Goal: Task Accomplishment & Management: Manage account settings

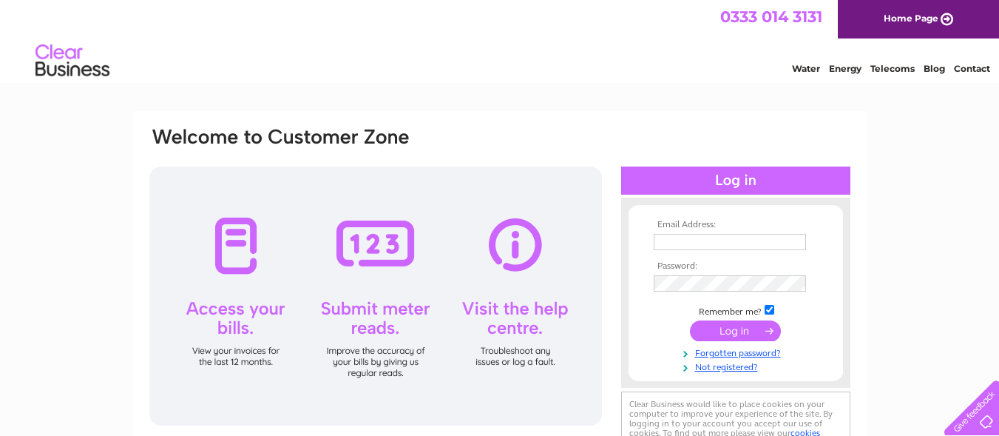
type input "[PERSON_NAME][EMAIL_ADDRESS][DOMAIN_NAME]"
click at [742, 333] on input "submit" at bounding box center [735, 330] width 91 height 21
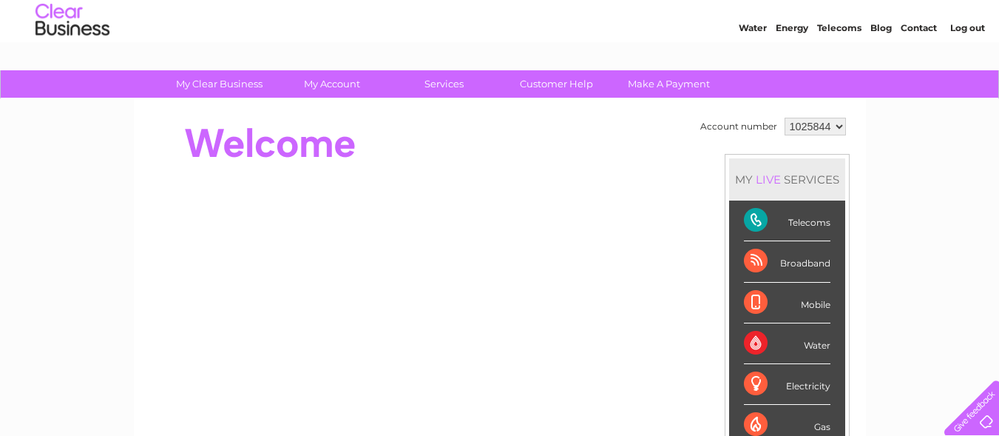
scroll to position [29, 0]
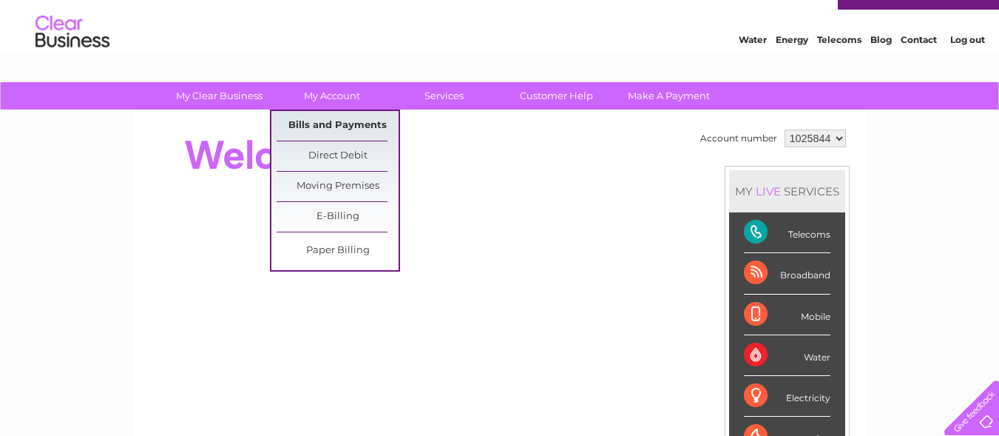
click at [333, 120] on link "Bills and Payments" at bounding box center [338, 126] width 122 height 30
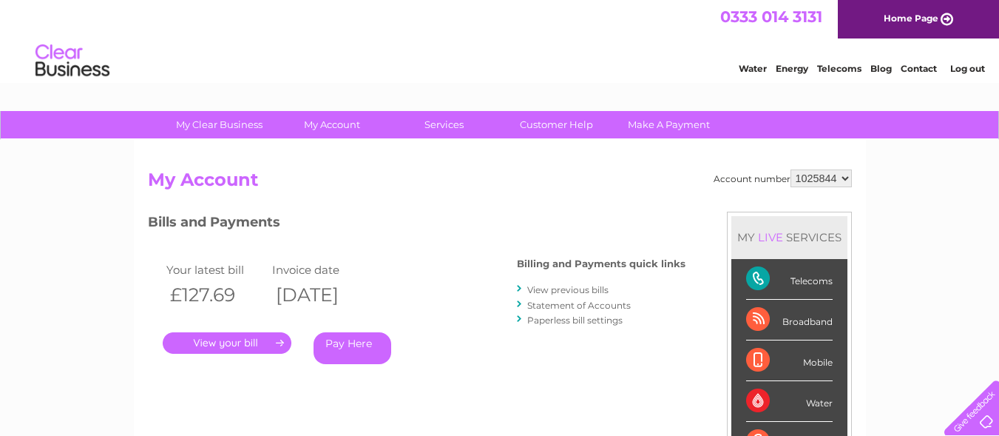
click at [536, 288] on link "View previous bills" at bounding box center [567, 289] width 81 height 11
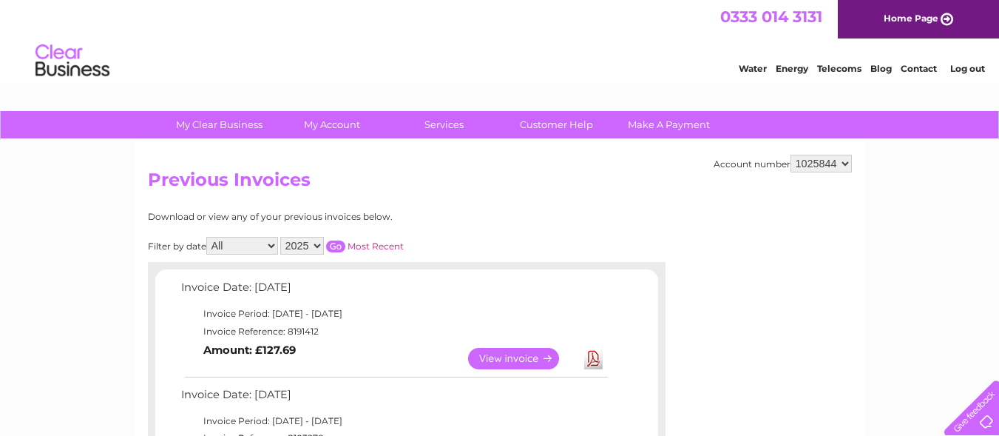
click at [537, 287] on td "Invoice Date: 09 October 2025" at bounding box center [394, 290] width 433 height 27
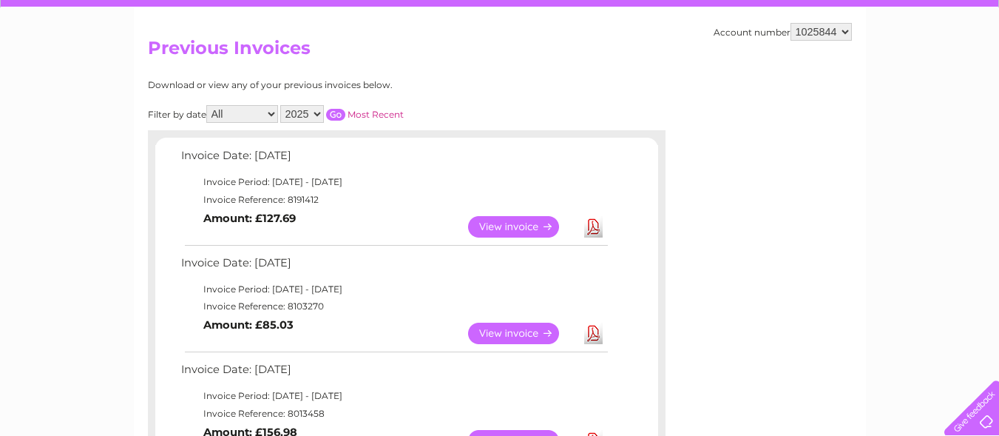
scroll to position [152, 0]
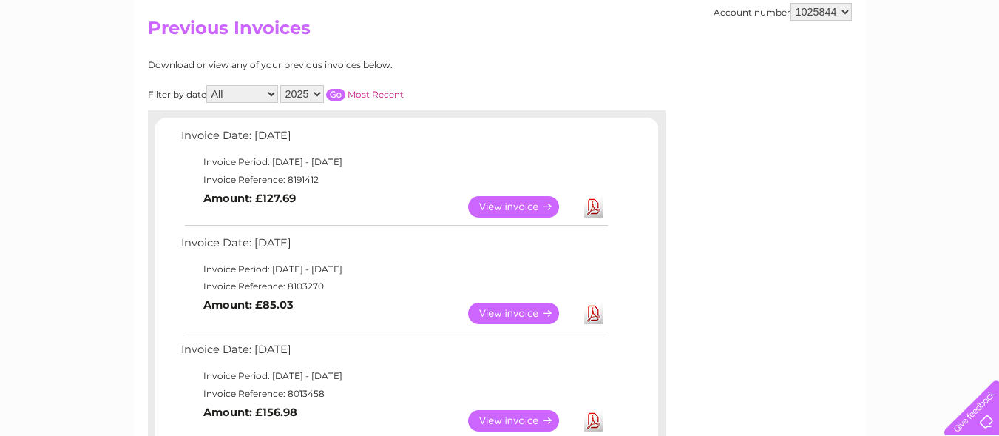
click at [516, 314] on link "View" at bounding box center [522, 312] width 109 height 21
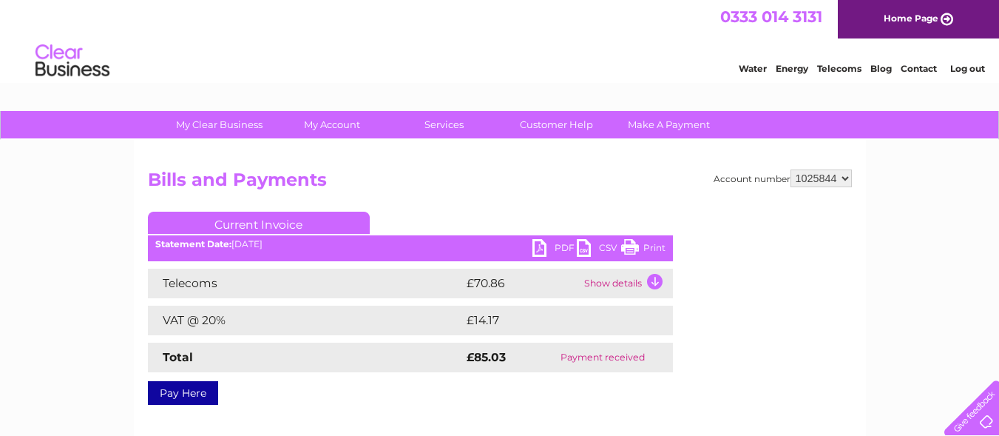
click at [652, 246] on link "Print" at bounding box center [643, 249] width 44 height 21
click at [646, 247] on link "Print" at bounding box center [643, 249] width 44 height 21
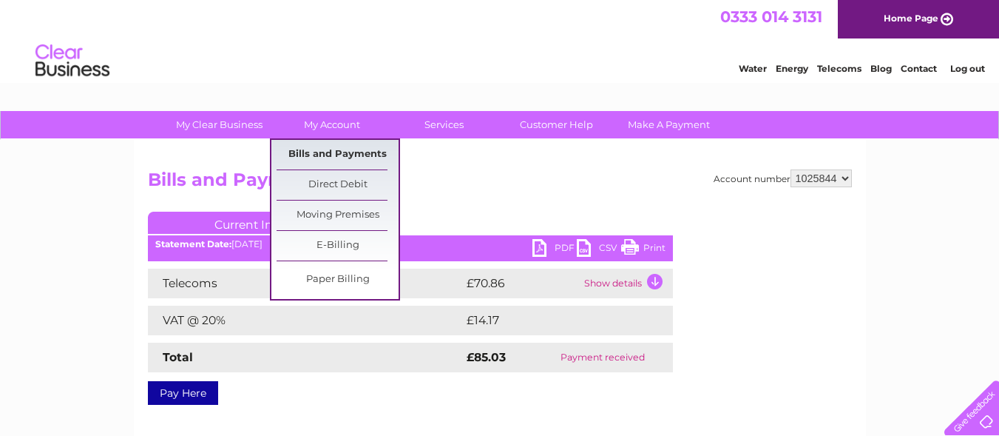
click at [321, 148] on link "Bills and Payments" at bounding box center [338, 155] width 122 height 30
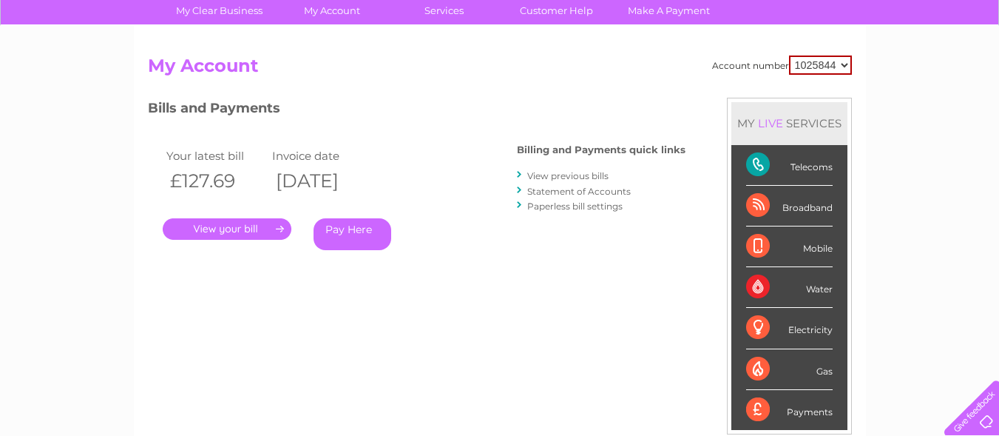
scroll to position [112, 0]
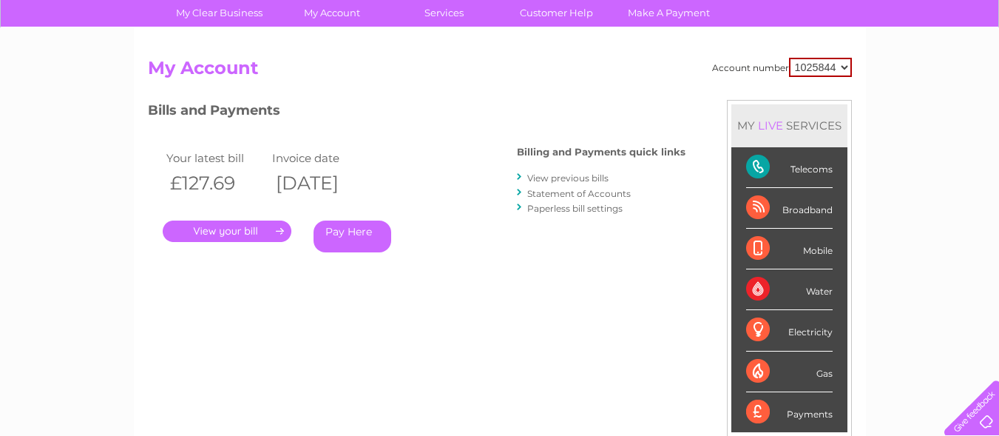
click at [529, 177] on link "View previous bills" at bounding box center [567, 177] width 81 height 11
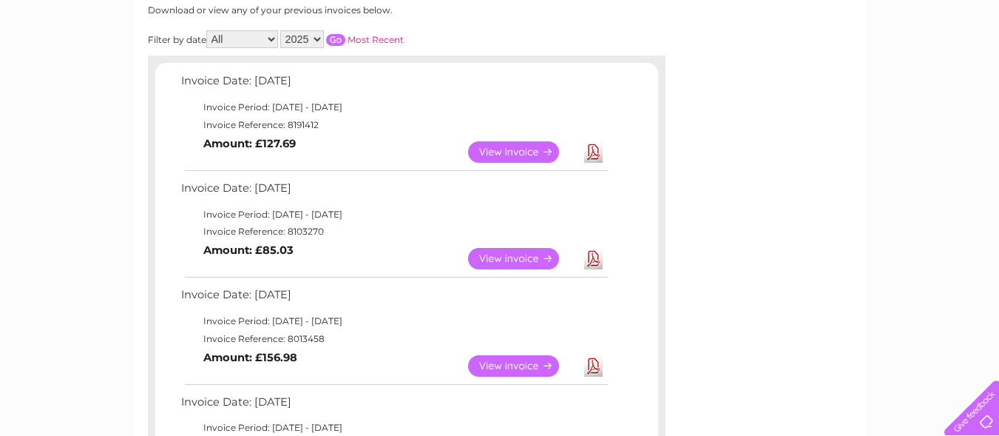
scroll to position [229, 0]
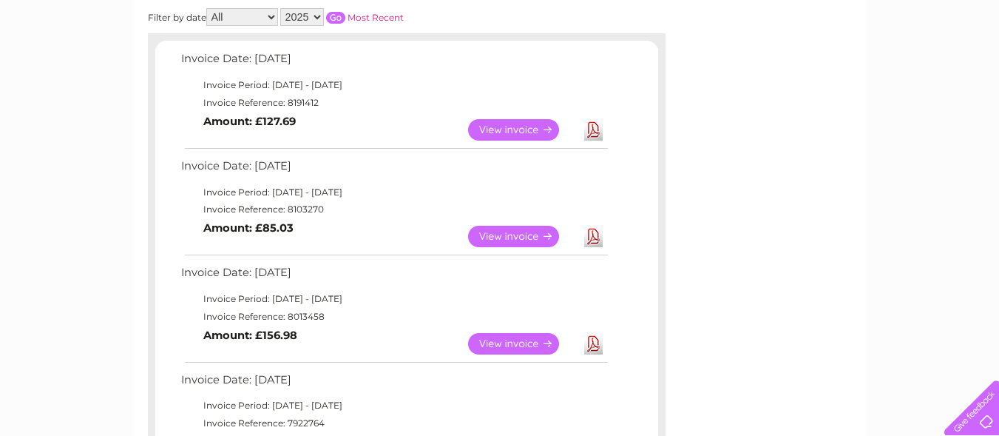
click at [488, 339] on link "View" at bounding box center [522, 343] width 109 height 21
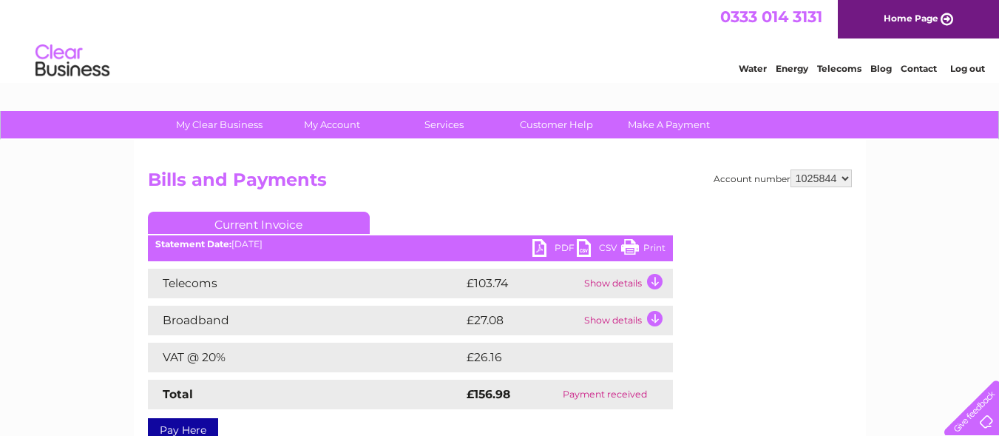
click at [654, 244] on link "Print" at bounding box center [643, 249] width 44 height 21
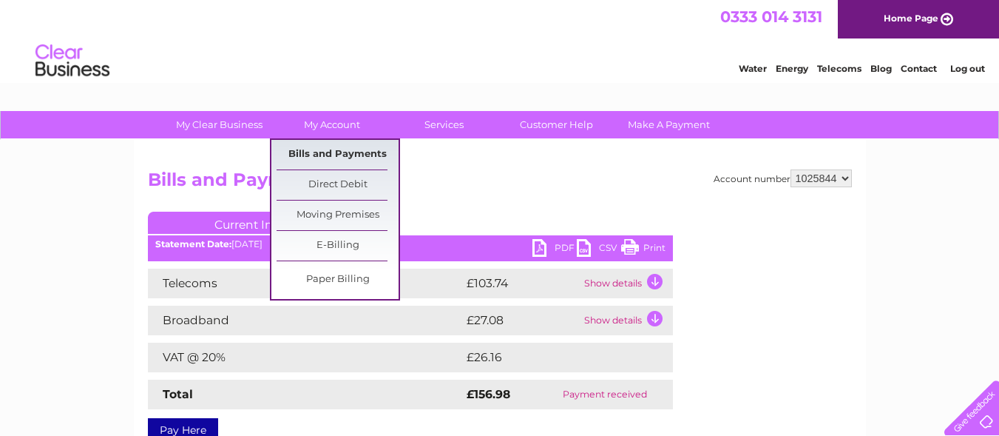
click at [349, 146] on link "Bills and Payments" at bounding box center [338, 155] width 122 height 30
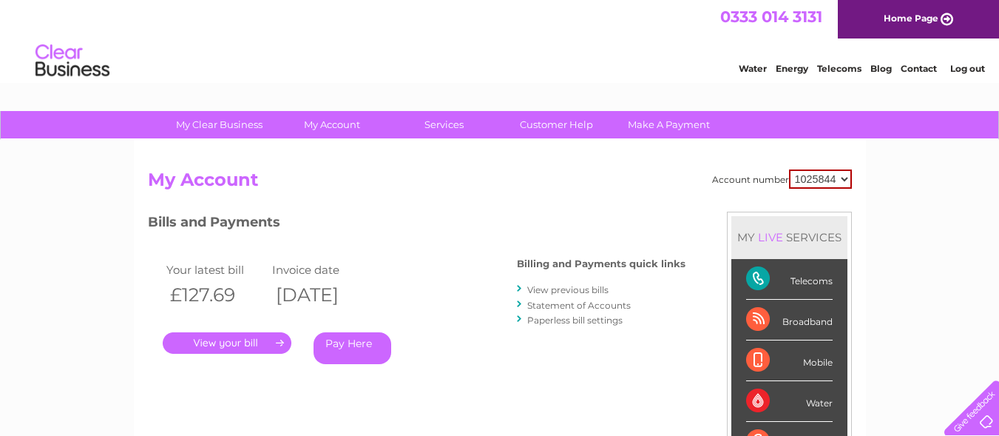
click at [535, 285] on link "View previous bills" at bounding box center [567, 289] width 81 height 11
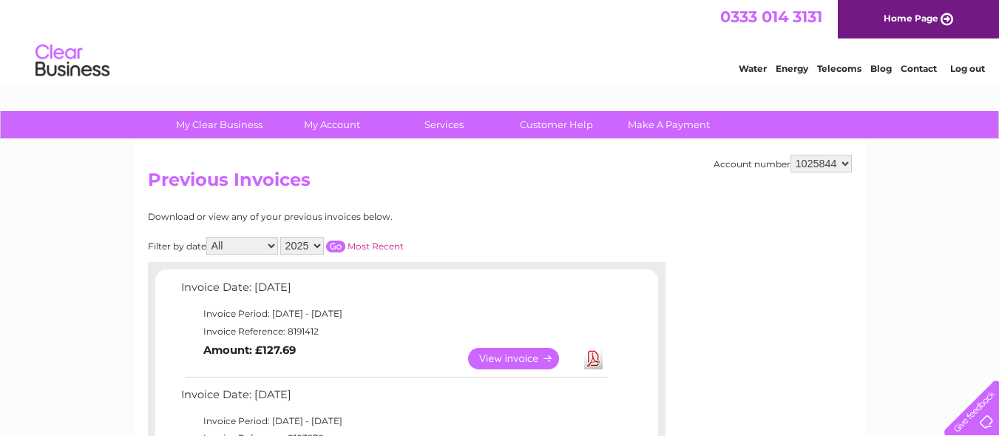
click at [535, 285] on td "Invoice Date: 09 October 2025" at bounding box center [394, 290] width 433 height 27
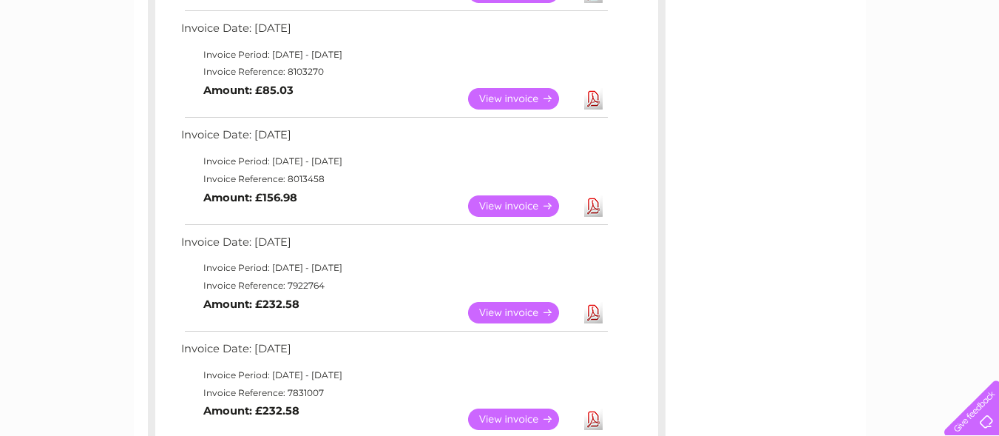
scroll to position [368, 0]
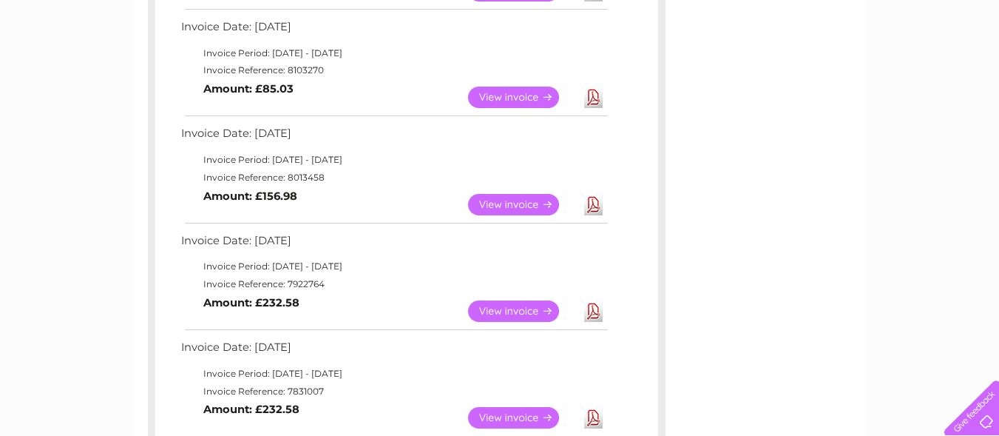
click at [506, 313] on link "View" at bounding box center [522, 310] width 109 height 21
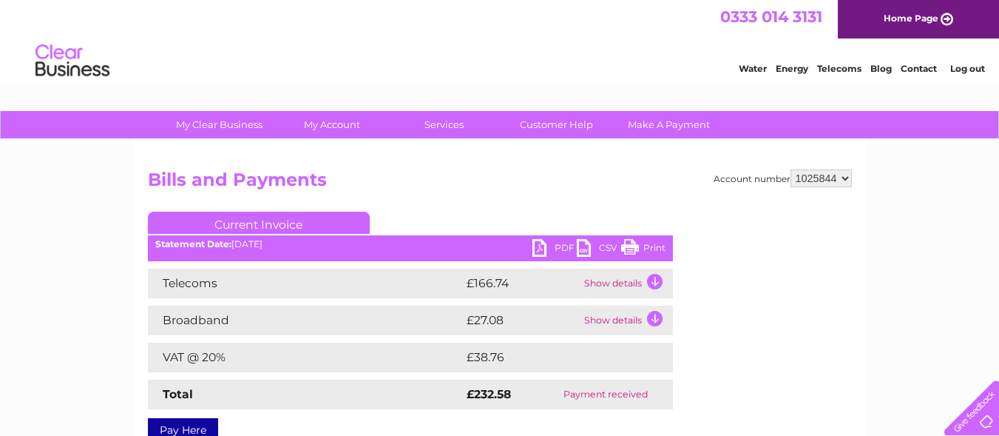
click at [635, 246] on link "Print" at bounding box center [643, 249] width 44 height 21
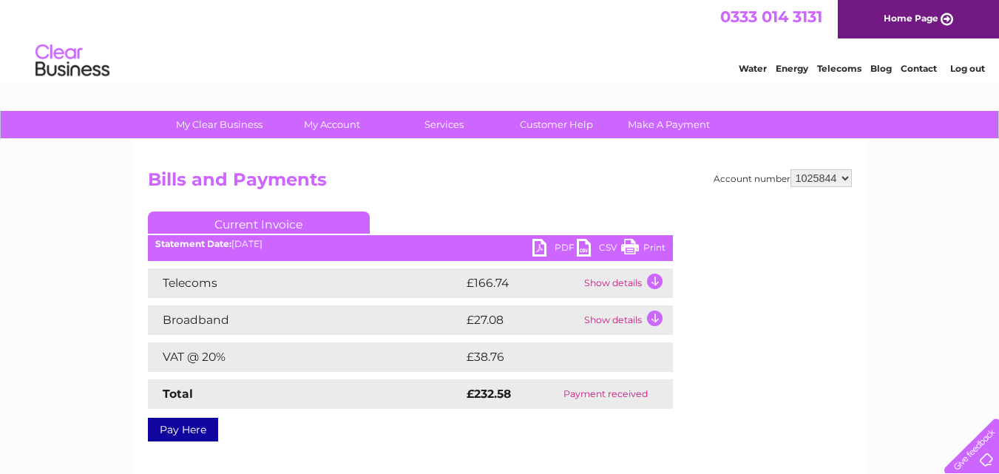
click at [301, 288] on td "Telecoms" at bounding box center [305, 283] width 315 height 30
